Goal: Transaction & Acquisition: Book appointment/travel/reservation

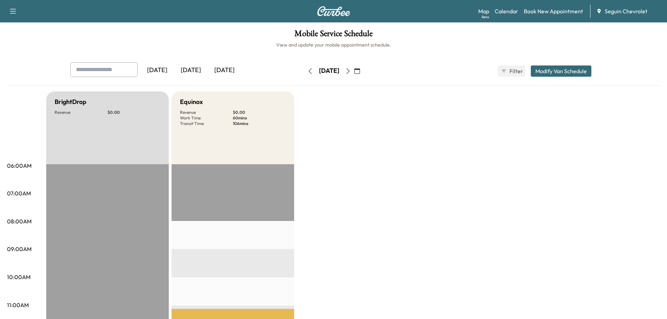
click at [360, 71] on icon "button" at bounding box center [357, 71] width 6 height 6
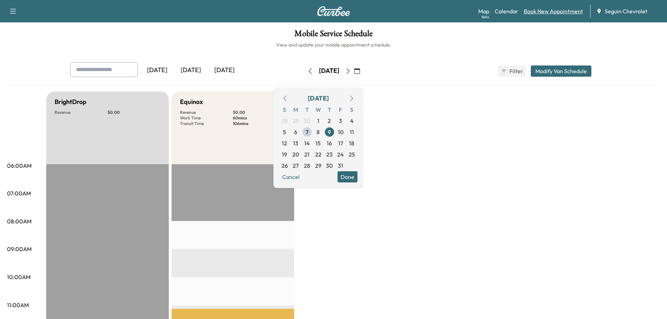
click at [543, 8] on link "Book New Appointment" at bounding box center [553, 11] width 59 height 8
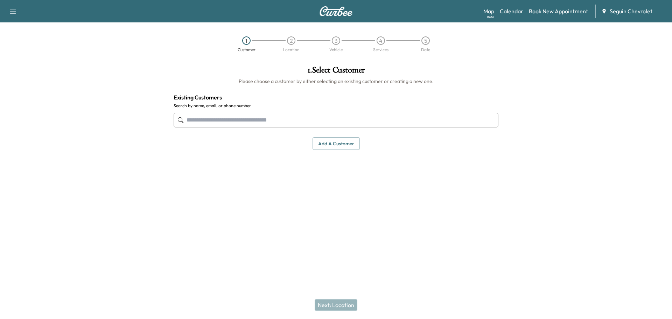
click at [242, 120] on input "text" at bounding box center [336, 120] width 325 height 15
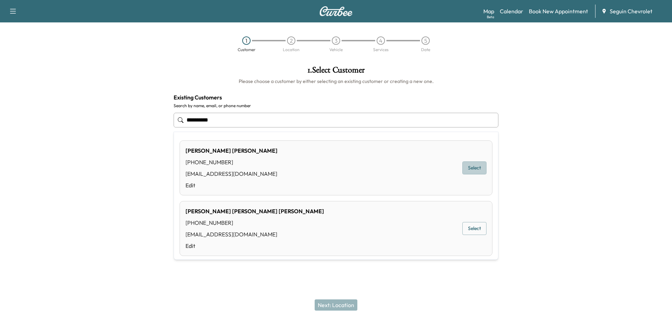
click at [468, 169] on button "Select" at bounding box center [474, 167] width 24 height 13
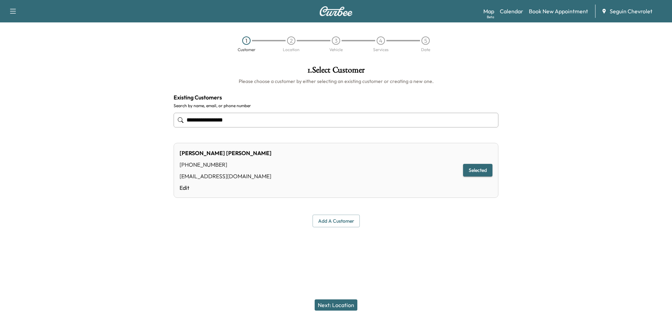
type input "**********"
click at [346, 306] on button "Next: Location" at bounding box center [336, 304] width 43 height 11
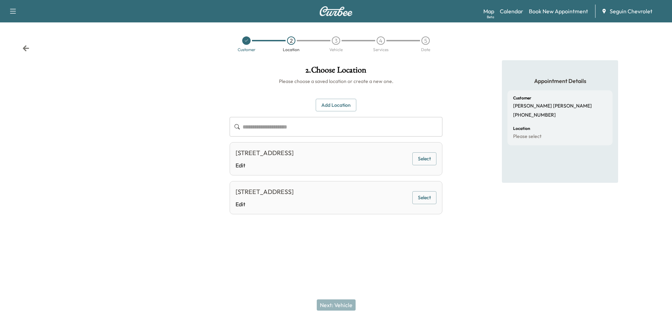
click at [339, 106] on button "Add Location" at bounding box center [336, 105] width 41 height 13
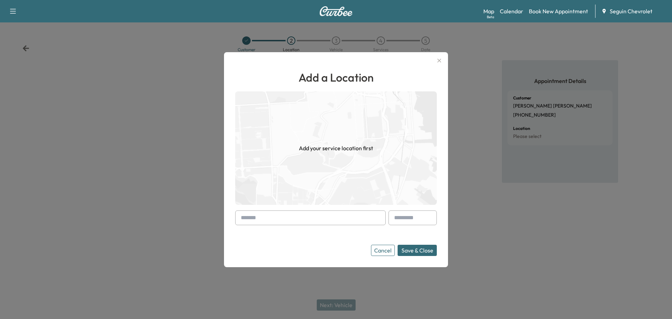
click at [280, 217] on input "text" at bounding box center [310, 217] width 151 height 15
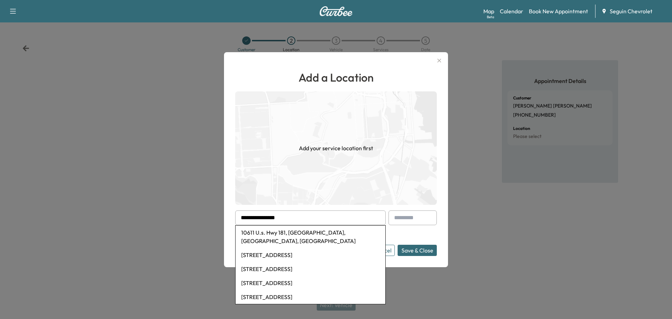
click at [302, 248] on li "[STREET_ADDRESS]" at bounding box center [311, 255] width 150 height 14
type input "**********"
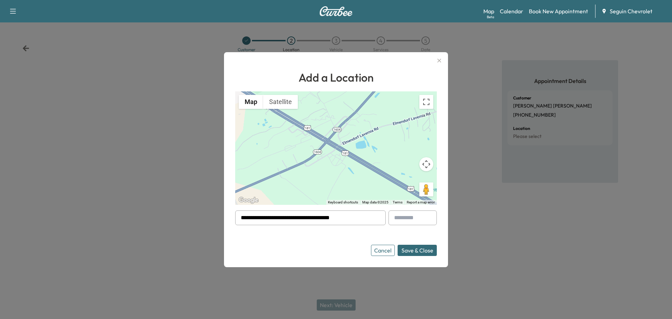
click at [420, 251] on button "Save & Close" at bounding box center [417, 250] width 39 height 11
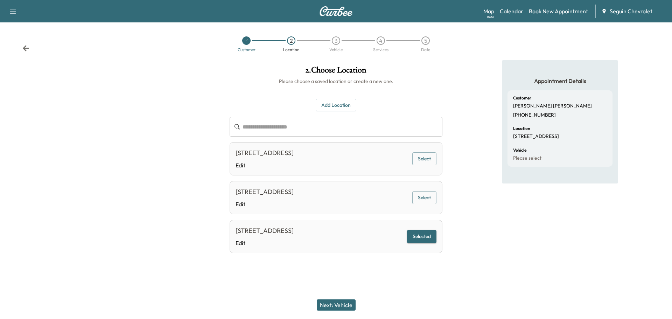
click at [341, 303] on button "Next: Vehicle" at bounding box center [336, 304] width 39 height 11
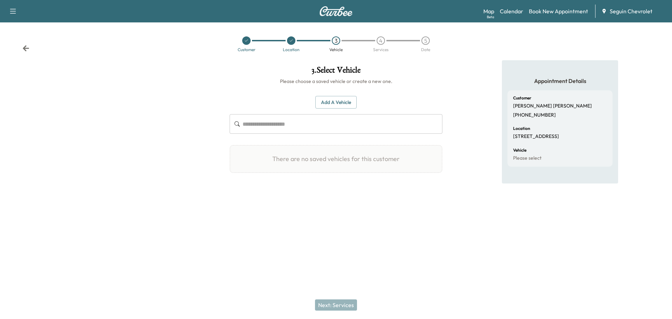
click at [329, 100] on button "Add a Vehicle" at bounding box center [335, 102] width 41 height 13
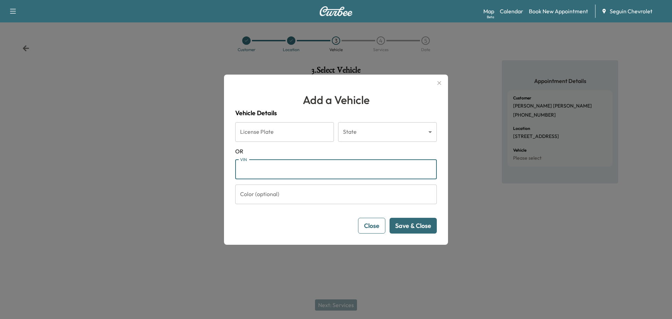
click at [279, 167] on input "VIN" at bounding box center [336, 170] width 202 height 20
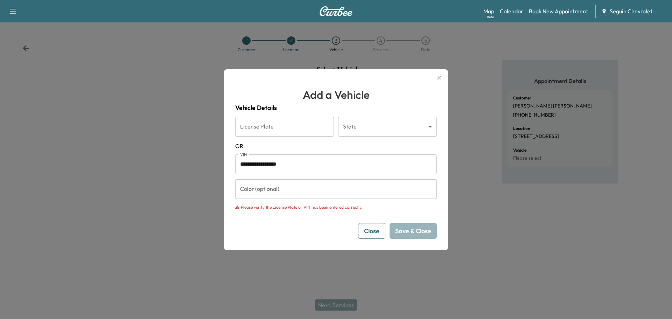
click at [284, 206] on p "Please verify the License Plate or VIN has been entered correctly." at bounding box center [301, 207] width 121 height 6
click at [303, 167] on input "**********" at bounding box center [336, 164] width 202 height 20
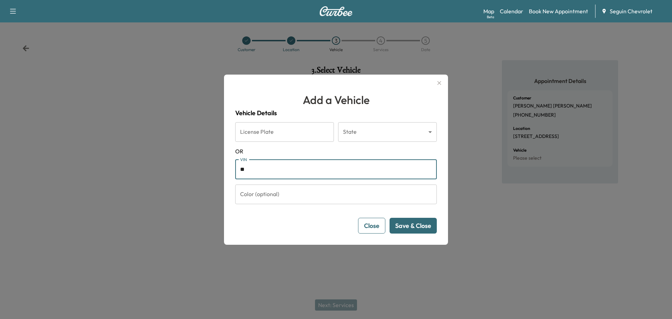
type input "*"
type input "**********"
click at [426, 225] on button "Save & Close" at bounding box center [413, 226] width 47 height 16
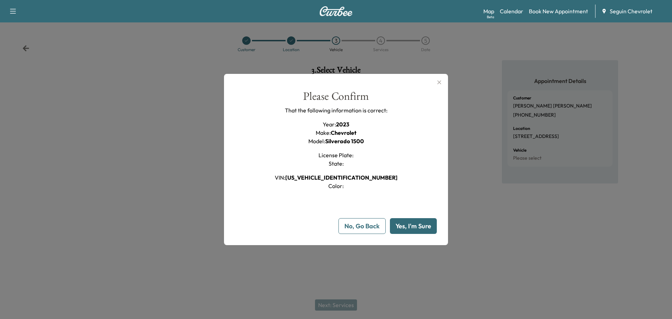
click at [420, 225] on button "Yes, I'm Sure" at bounding box center [413, 226] width 47 height 16
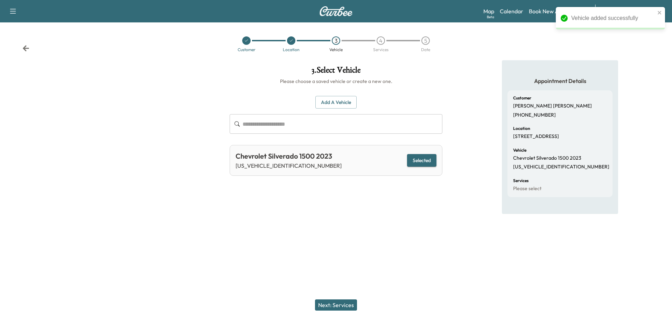
click at [343, 301] on button "Next: Services" at bounding box center [336, 304] width 42 height 11
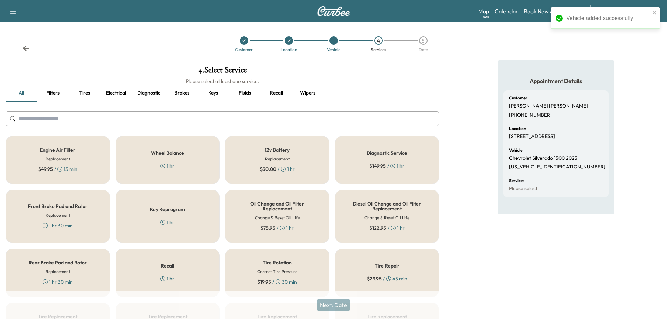
click at [200, 268] on div "Recall 1 hr" at bounding box center [168, 273] width 104 height 48
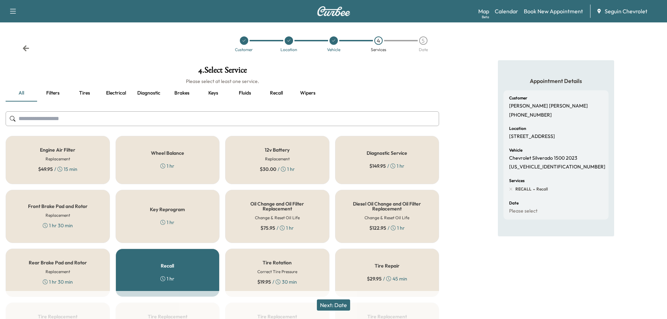
click at [346, 301] on button "Next: Date" at bounding box center [333, 304] width 33 height 11
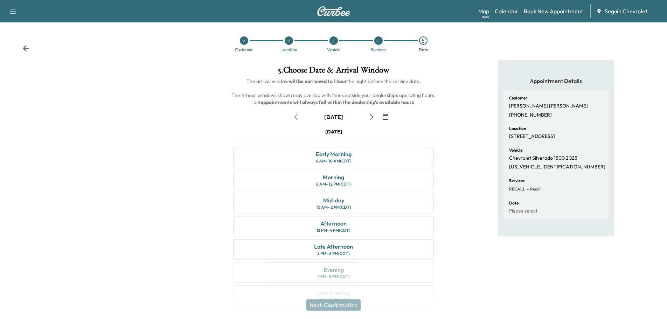
click at [386, 116] on icon "button" at bounding box center [386, 117] width 6 height 6
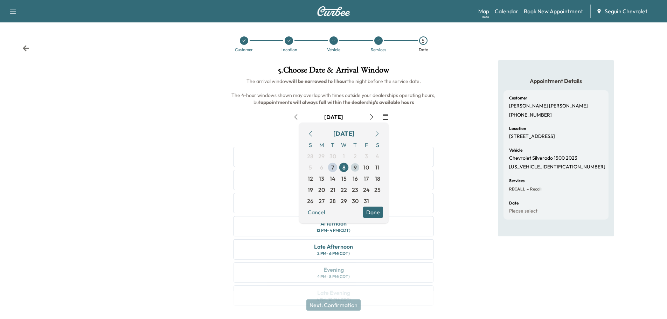
click at [355, 167] on span "9" at bounding box center [355, 167] width 3 height 8
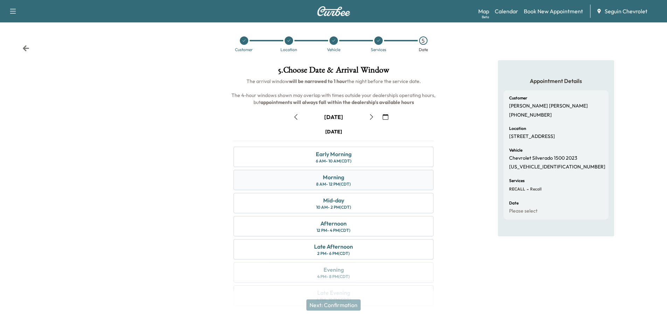
click at [353, 185] on div "Morning 8 AM - 12 PM (CDT)" at bounding box center [334, 180] width 200 height 20
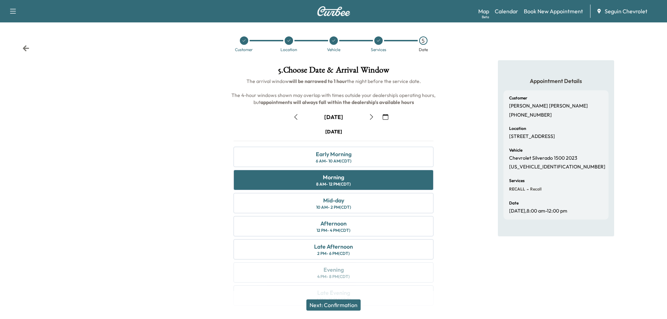
click at [345, 304] on button "Next: Confirmation" at bounding box center [333, 304] width 54 height 11
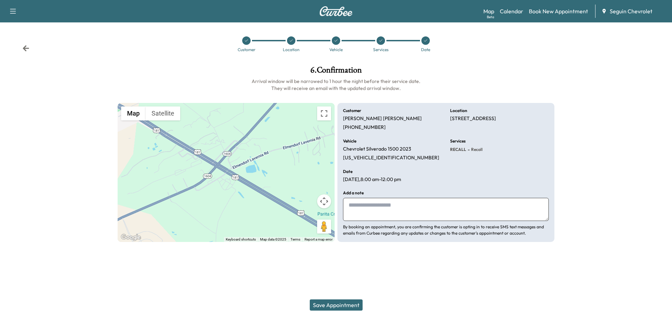
click at [364, 213] on textarea at bounding box center [446, 209] width 206 height 23
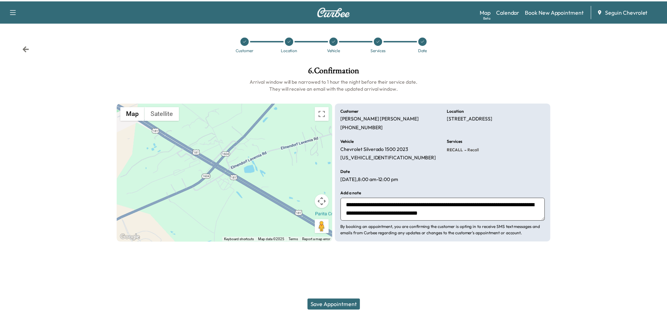
scroll to position [5, 0]
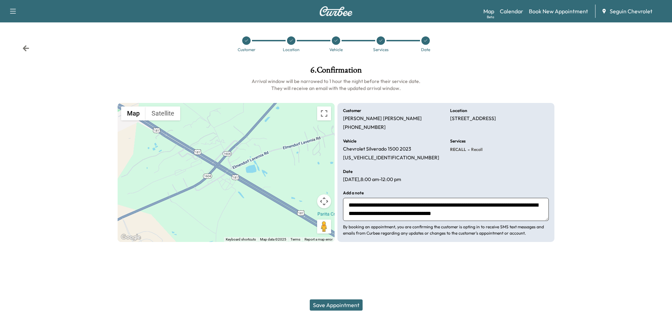
click at [418, 208] on textarea "**********" at bounding box center [446, 209] width 206 height 23
type textarea "**********"
click at [342, 304] on button "Save Appointment" at bounding box center [336, 304] width 53 height 11
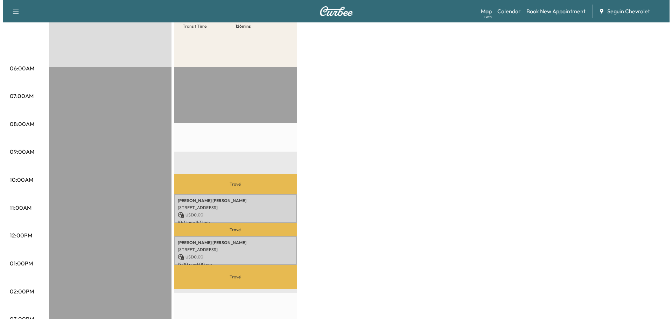
scroll to position [105, 0]
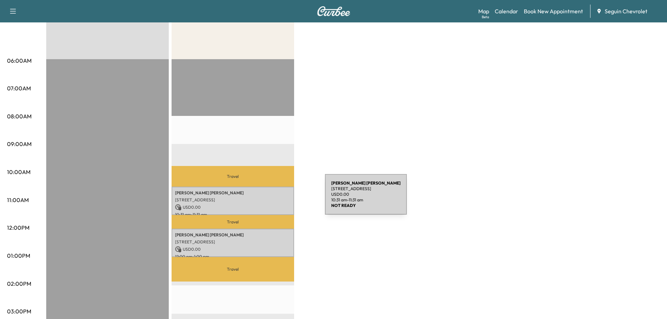
click at [272, 198] on p "[STREET_ADDRESS]" at bounding box center [233, 200] width 116 height 6
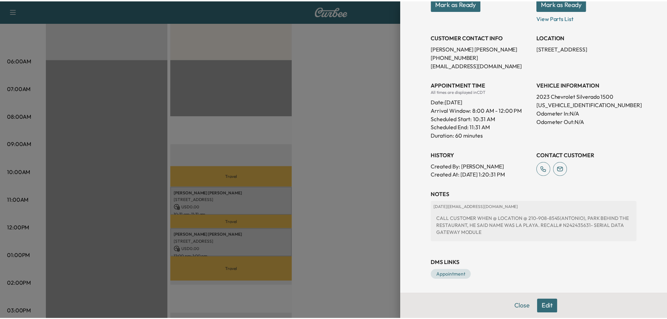
scroll to position [119, 0]
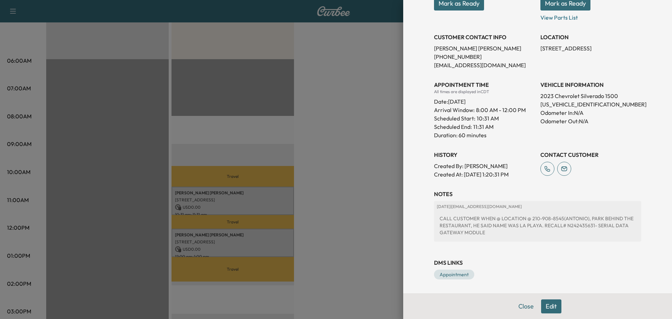
click at [355, 107] on div at bounding box center [336, 159] width 672 height 319
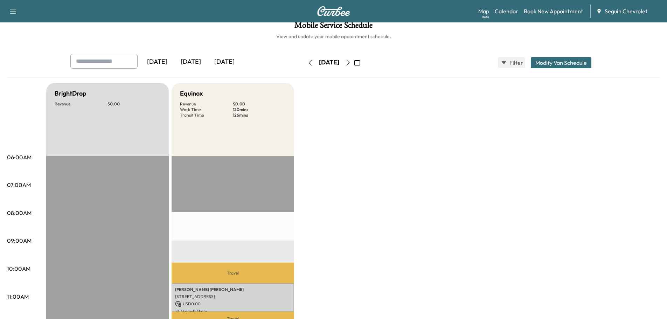
scroll to position [0, 0]
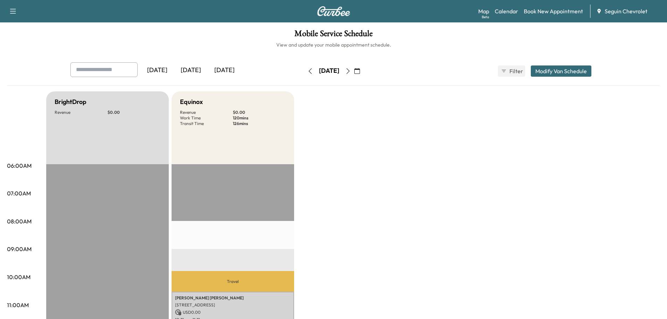
click at [360, 71] on icon "button" at bounding box center [357, 71] width 6 height 6
